Goal: Task Accomplishment & Management: Use online tool/utility

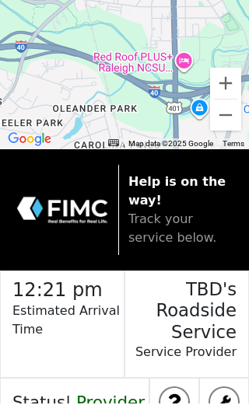
scroll to position [160, 0]
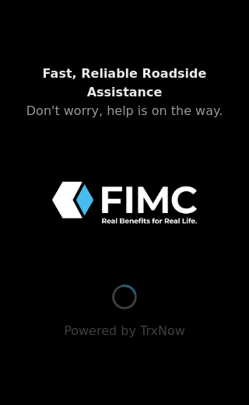
scroll to position [9, 0]
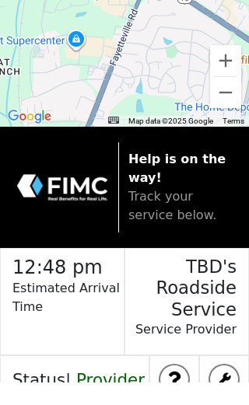
scroll to position [160, 0]
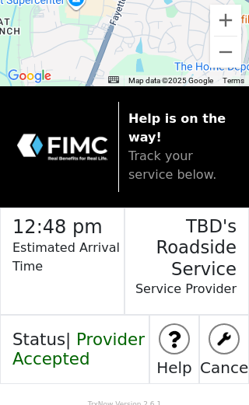
scroll to position [227, 0]
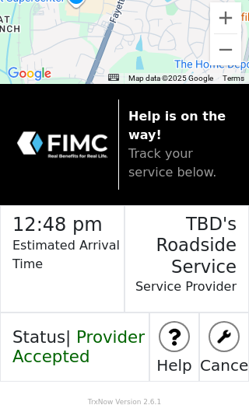
click at [217, 244] on h3 "TBD's Roadside Service" at bounding box center [180, 242] width 111 height 72
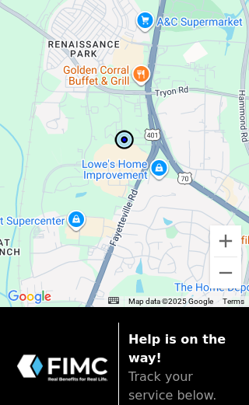
scroll to position [0, 0]
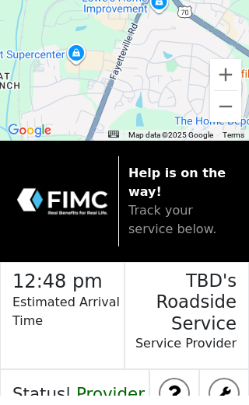
scroll to position [160, 0]
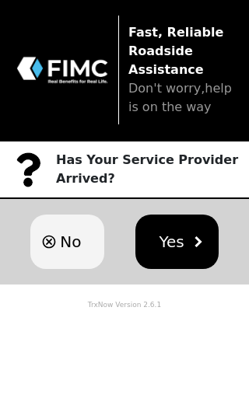
click at [87, 247] on button "No" at bounding box center [67, 242] width 74 height 54
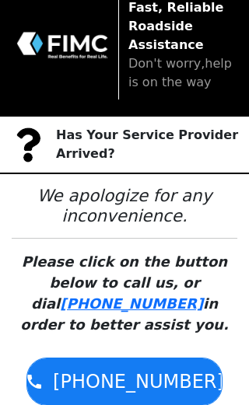
scroll to position [49, 0]
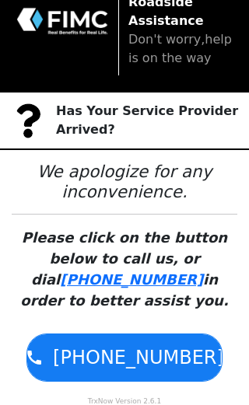
click at [146, 362] on span "1-855-203-1423" at bounding box center [138, 358] width 171 height 28
